Goal: Task Accomplishment & Management: Complete application form

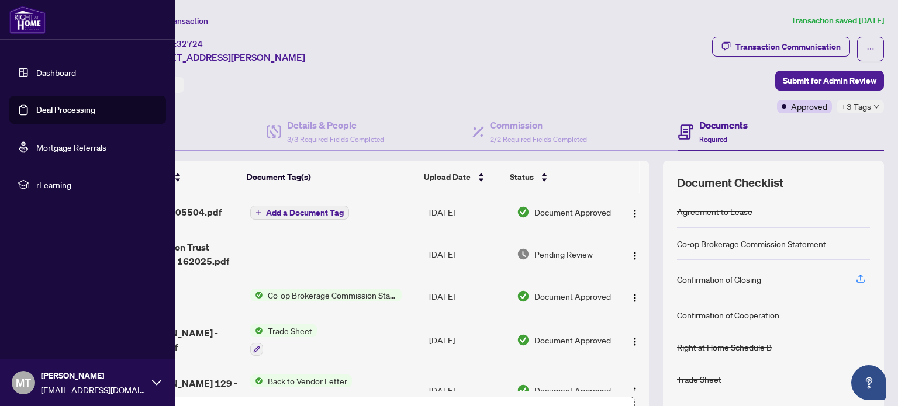
click at [49, 105] on link "Deal Processing" at bounding box center [65, 110] width 59 height 11
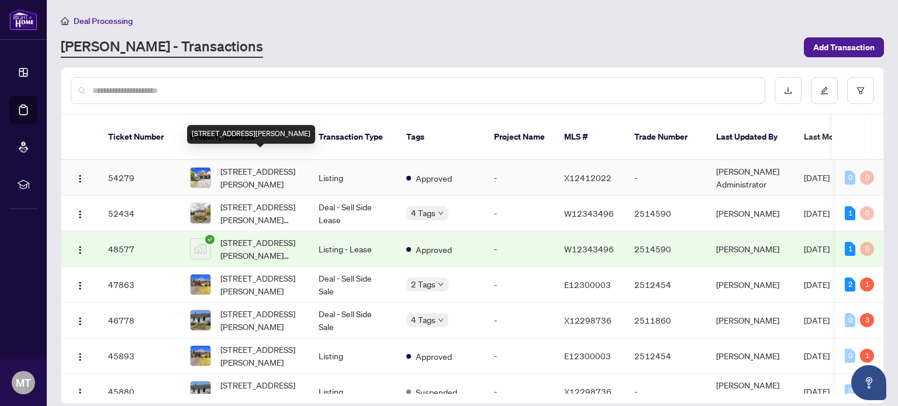
click at [263, 165] on span "[STREET_ADDRESS][PERSON_NAME]" at bounding box center [260, 178] width 80 height 26
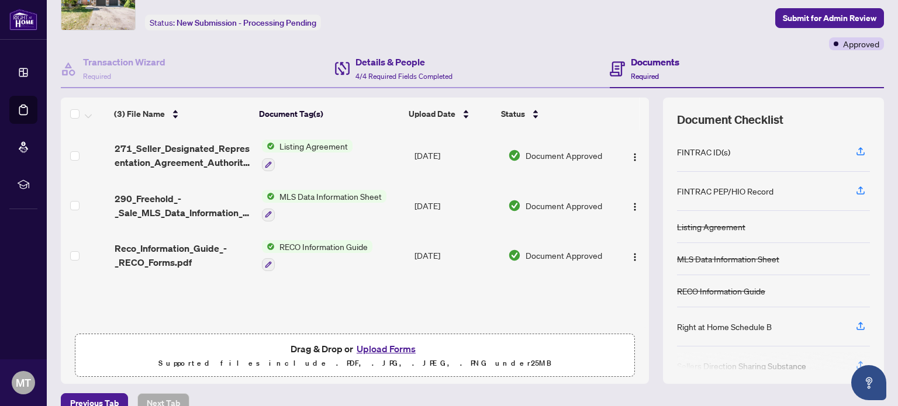
scroll to position [82, 0]
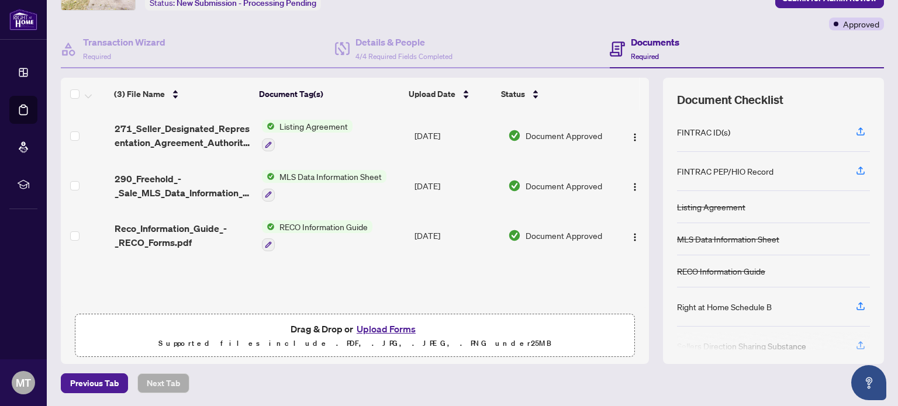
click at [380, 330] on button "Upload Forms" at bounding box center [386, 329] width 66 height 15
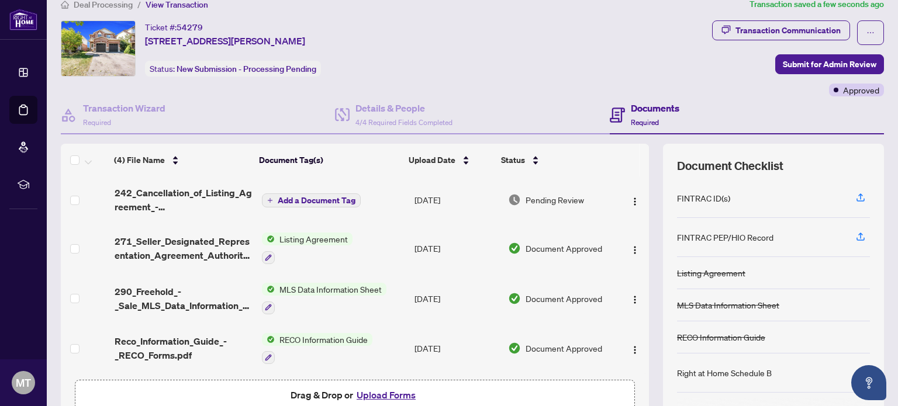
scroll to position [0, 0]
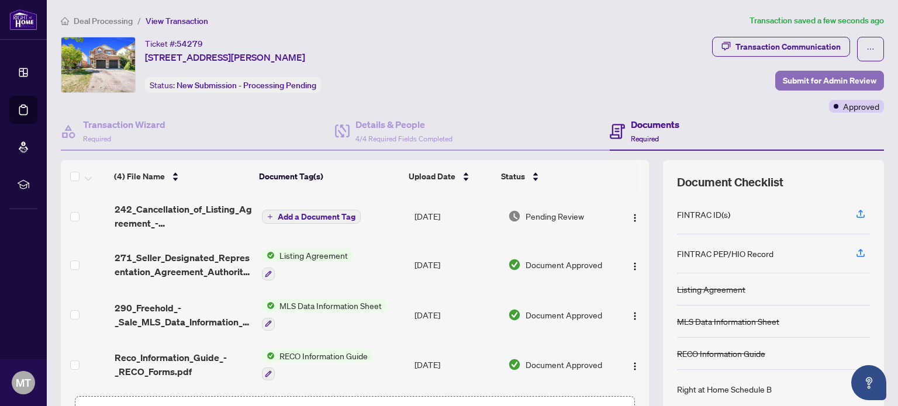
click at [800, 81] on span "Submit for Admin Review" at bounding box center [830, 80] width 94 height 19
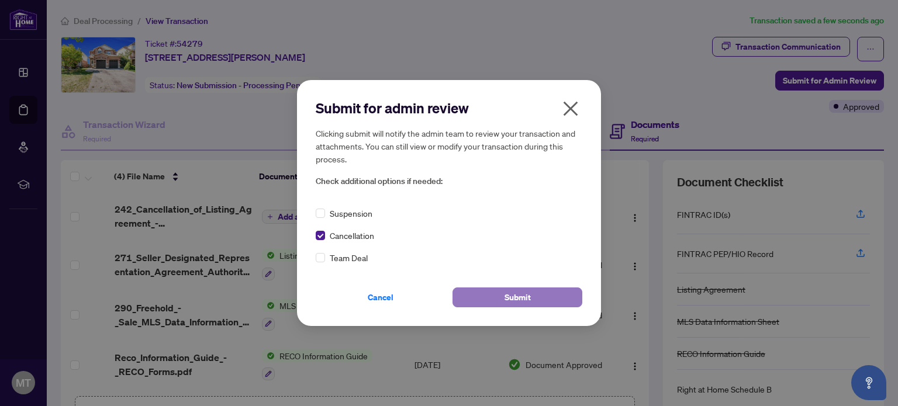
click at [498, 296] on button "Submit" at bounding box center [518, 298] width 130 height 20
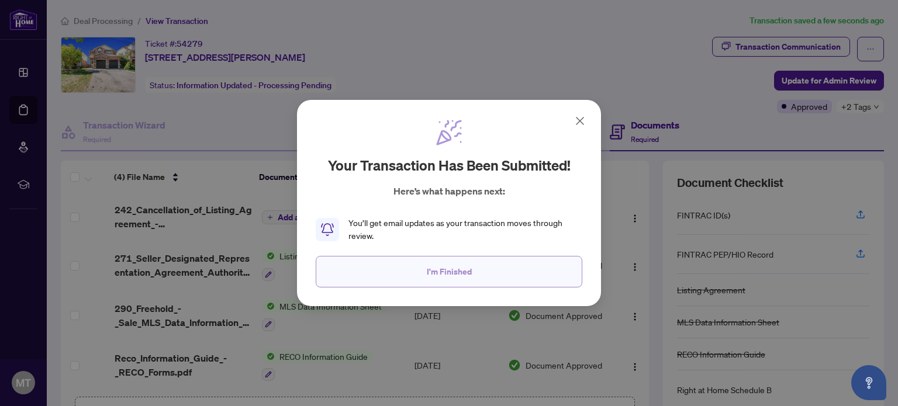
click at [451, 274] on span "I'm Finished" at bounding box center [449, 272] width 45 height 19
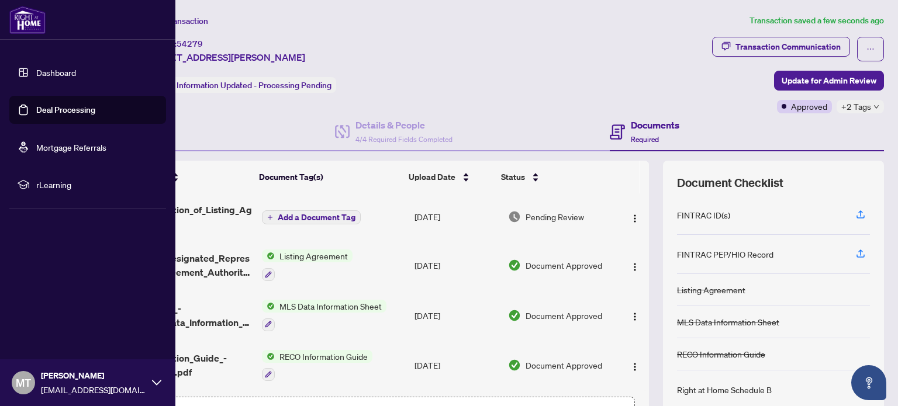
click at [60, 106] on link "Deal Processing" at bounding box center [65, 110] width 59 height 11
